Goal: Obtain resource: Obtain resource

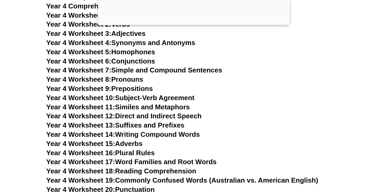
scroll to position [2321, 0]
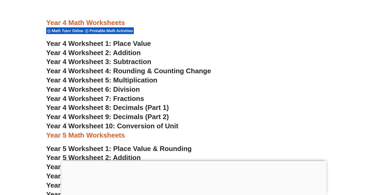
scroll to position [948, 0]
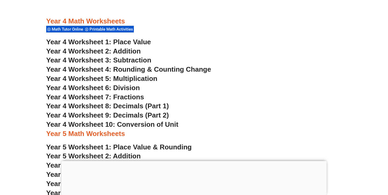
click at [125, 96] on span "Year 4 Worksheet 7: Fractions" at bounding box center [95, 97] width 98 height 8
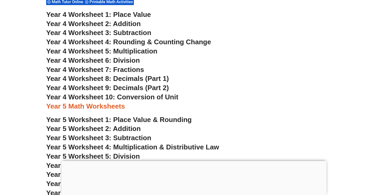
scroll to position [976, 0]
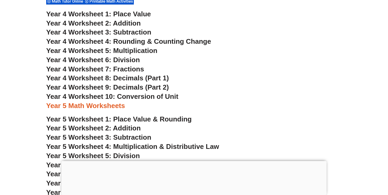
click at [114, 15] on span "Year 4 Worksheet 1: Place Value" at bounding box center [98, 14] width 105 height 8
click at [124, 41] on span "Year 4 Worksheet 4: Rounding & Counting Change" at bounding box center [128, 42] width 165 height 8
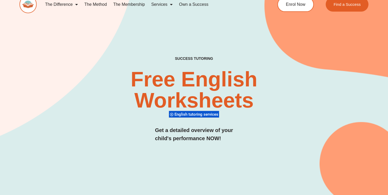
scroll to position [13, 0]
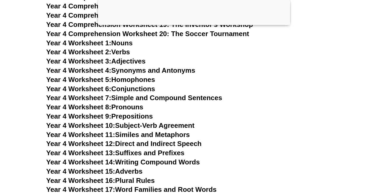
scroll to position [2357, 0]
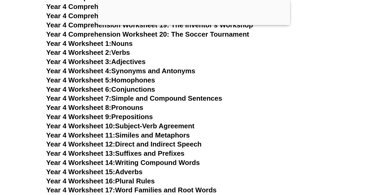
click at [132, 134] on link "Year 4 Worksheet 11: Similes and Metaphors" at bounding box center [118, 136] width 144 height 8
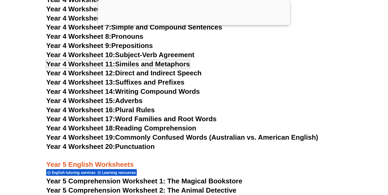
scroll to position [2348, 0]
